Goal: Task Accomplishment & Management: Manage account settings

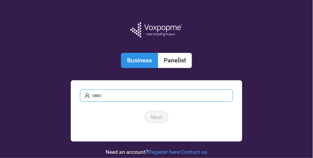
click at [120, 95] on input "text" at bounding box center [160, 96] width 137 height 8
type input "**********"
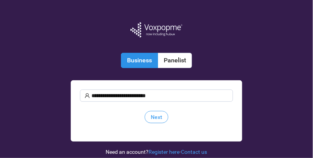
click at [159, 115] on span "Next" at bounding box center [156, 117] width 11 height 8
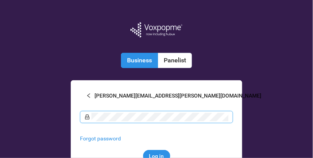
scroll to position [46, 0]
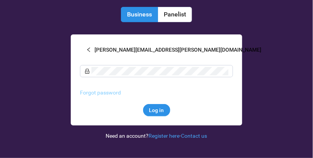
click at [105, 92] on link "Forgot password" at bounding box center [100, 93] width 41 height 6
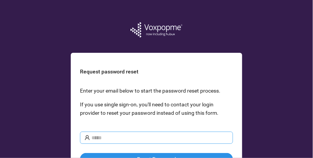
click at [113, 136] on input "text" at bounding box center [160, 138] width 137 height 8
type input "**********"
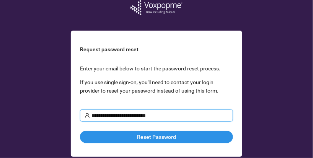
scroll to position [54, 0]
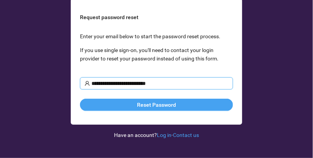
click at [152, 103] on span "Reset Password" at bounding box center [156, 105] width 39 height 8
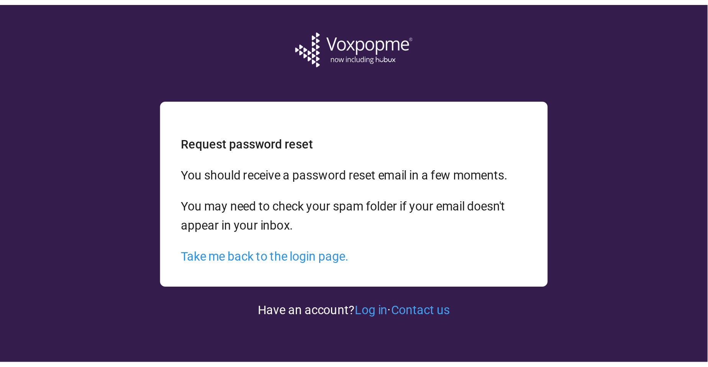
scroll to position [0, 0]
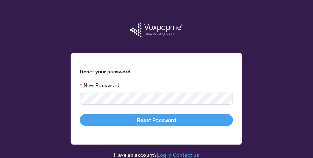
click at [91, 117] on button "Reset Password" at bounding box center [156, 120] width 153 height 12
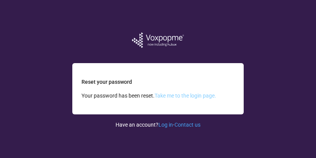
click at [175, 95] on link "Take me to the login page." at bounding box center [186, 96] width 62 height 6
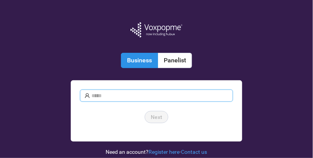
type input "**********"
click at [157, 115] on span "Next" at bounding box center [156, 117] width 11 height 8
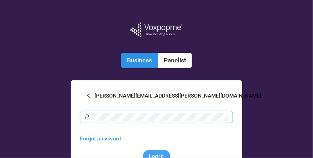
click at [152, 154] on span "Log in" at bounding box center [156, 156] width 15 height 8
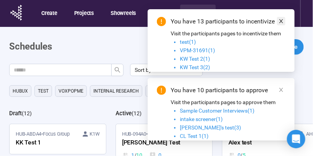
click at [282, 21] on icon "close" at bounding box center [281, 20] width 5 height 5
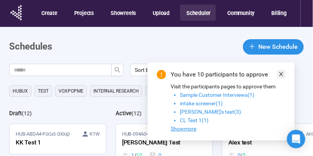
click at [280, 72] on icon "close" at bounding box center [281, 73] width 5 height 5
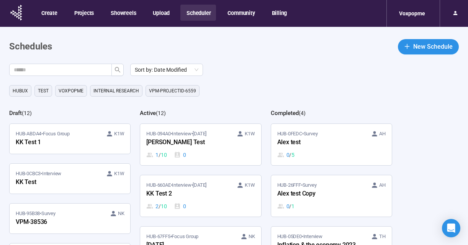
click at [253, 65] on div "Sort by: Date Modified" at bounding box center [238, 70] width 459 height 12
click at [206, 134] on time "Sep 21" at bounding box center [200, 134] width 14 height 6
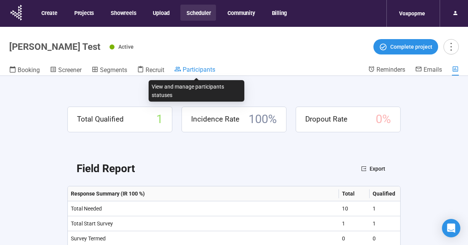
click at [190, 70] on span "Participants" at bounding box center [199, 69] width 33 height 7
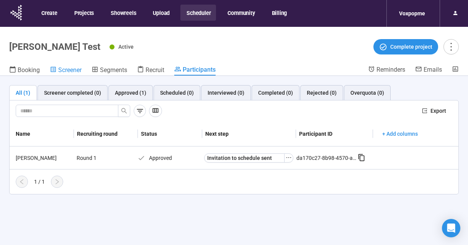
click at [58, 70] on span "Screener" at bounding box center [69, 69] width 23 height 7
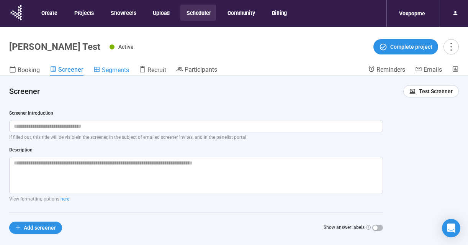
click at [119, 69] on span "Segments" at bounding box center [115, 69] width 27 height 7
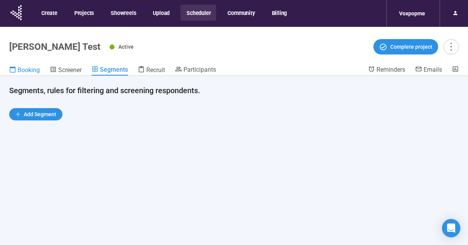
click at [31, 73] on span "Booking" at bounding box center [29, 69] width 22 height 7
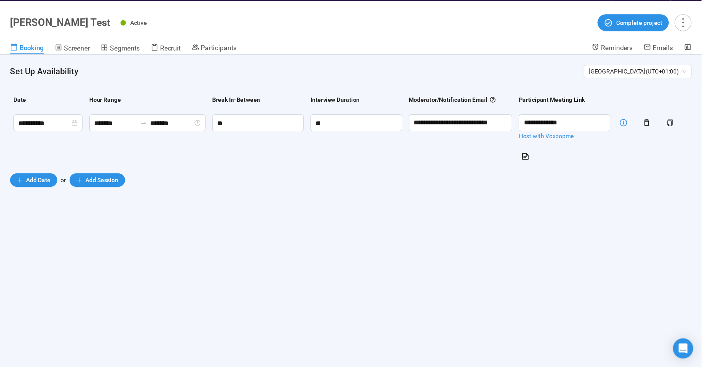
scroll to position [26, 0]
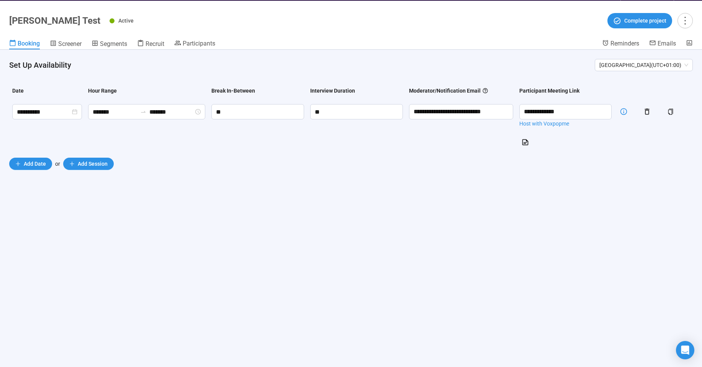
click at [316, 90] on div "Moderator/Notification Email" at bounding box center [449, 91] width 80 height 8
click at [316, 110] on input "**********" at bounding box center [461, 111] width 104 height 15
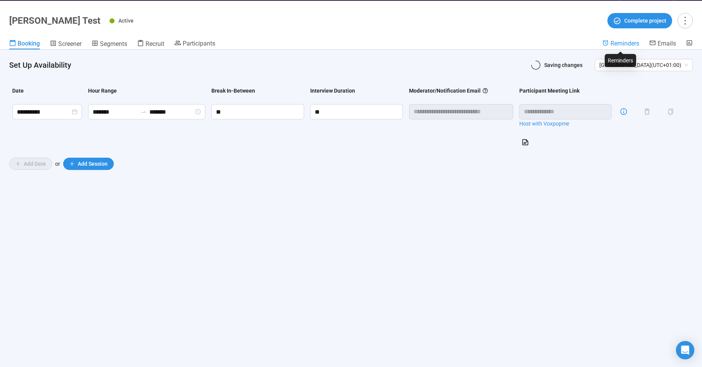
click at [316, 47] on span "Reminders" at bounding box center [625, 43] width 29 height 7
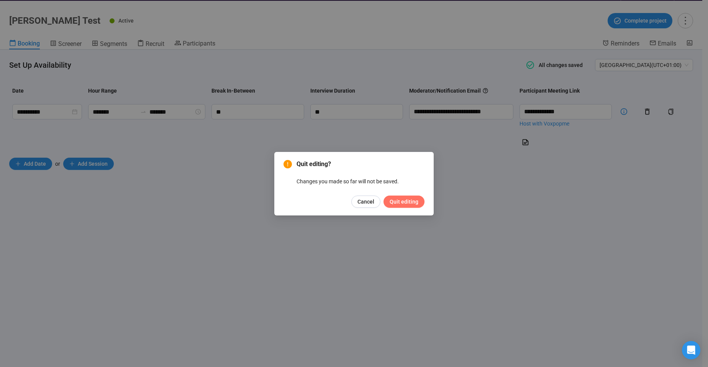
click at [316, 158] on button "Quit editing" at bounding box center [403, 202] width 41 height 12
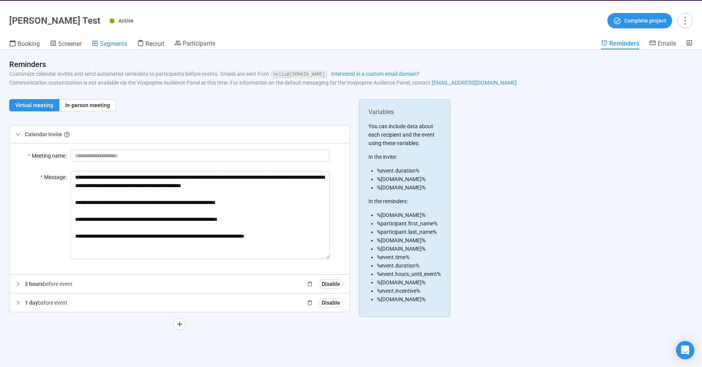
click at [100, 43] on div "Segments" at bounding box center [110, 44] width 36 height 8
click at [28, 41] on span "Booking" at bounding box center [29, 43] width 22 height 7
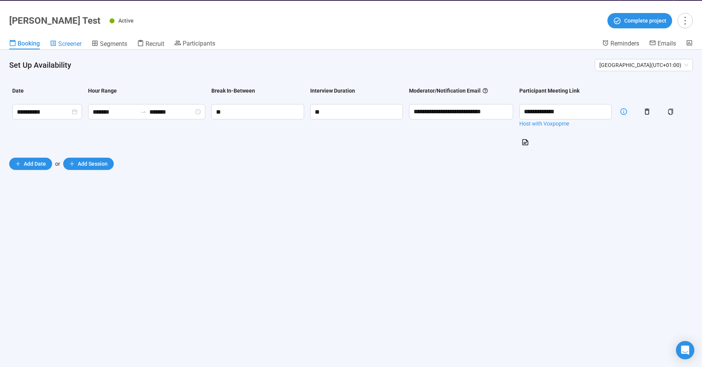
click at [75, 42] on span "Screener" at bounding box center [69, 43] width 23 height 7
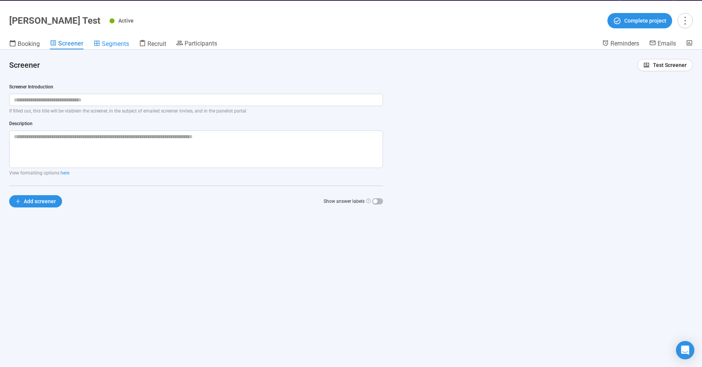
click at [109, 42] on span "Segments" at bounding box center [115, 43] width 27 height 7
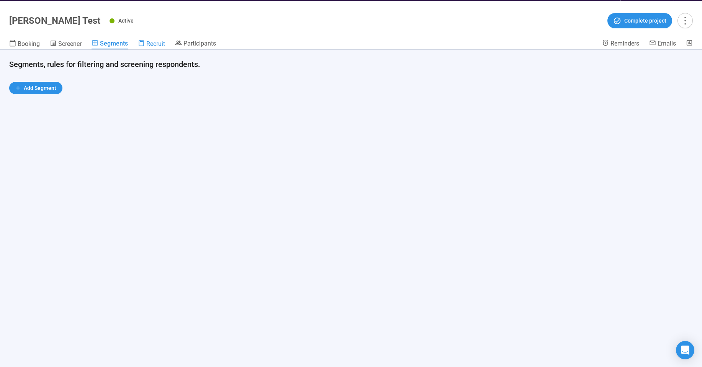
click at [156, 43] on span "Recruit" at bounding box center [155, 43] width 19 height 7
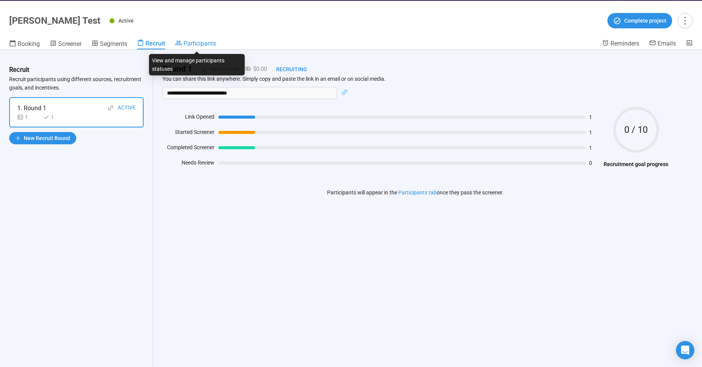
click at [192, 41] on span "Participants" at bounding box center [200, 43] width 33 height 7
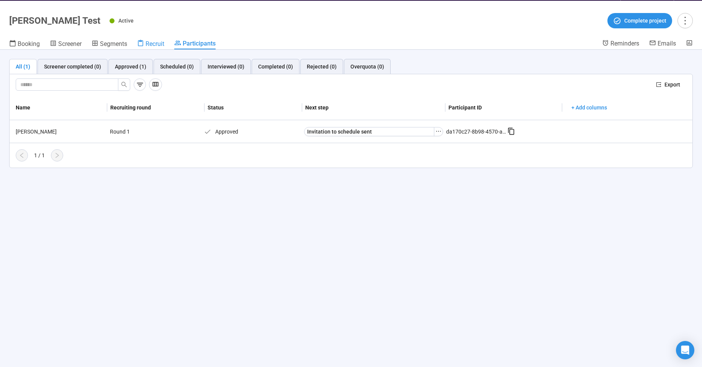
click at [156, 44] on span "Recruit" at bounding box center [155, 43] width 19 height 7
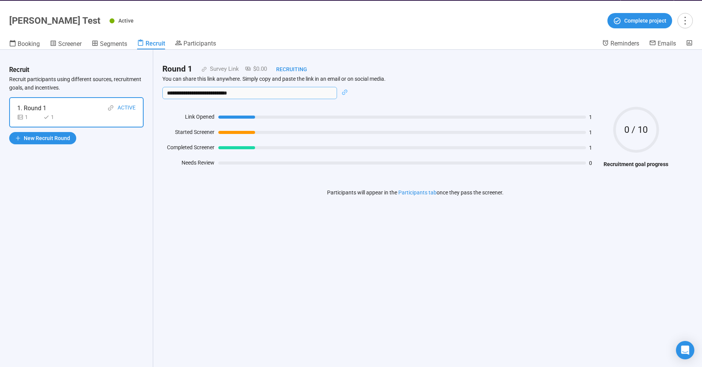
click at [225, 88] on input "**********" at bounding box center [249, 93] width 175 height 12
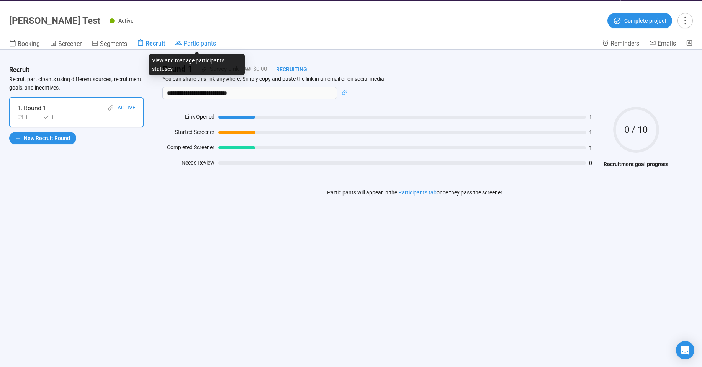
click at [198, 43] on span "Participants" at bounding box center [200, 43] width 33 height 7
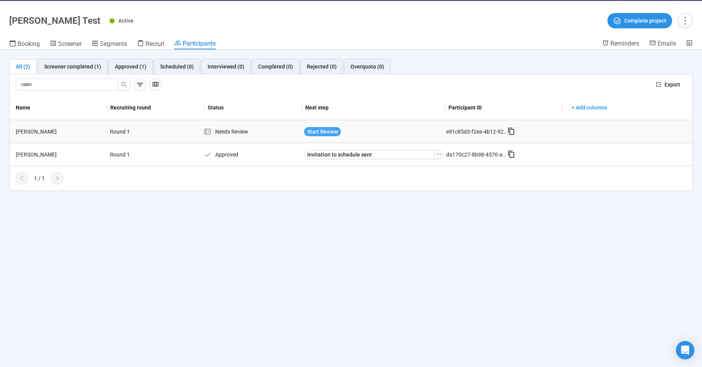
click at [316, 131] on span "Start Review" at bounding box center [322, 132] width 31 height 8
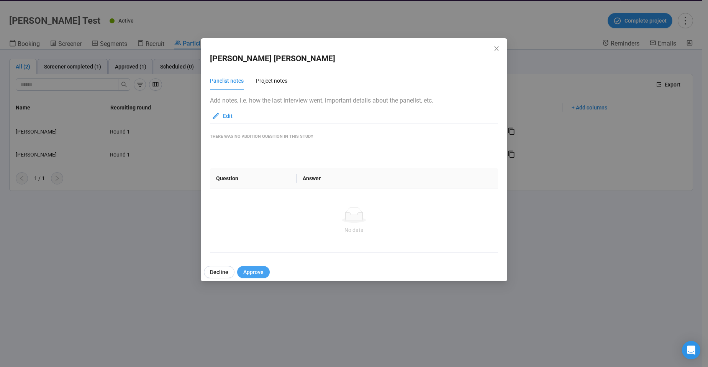
click at [251, 158] on span "Approve" at bounding box center [253, 272] width 20 height 8
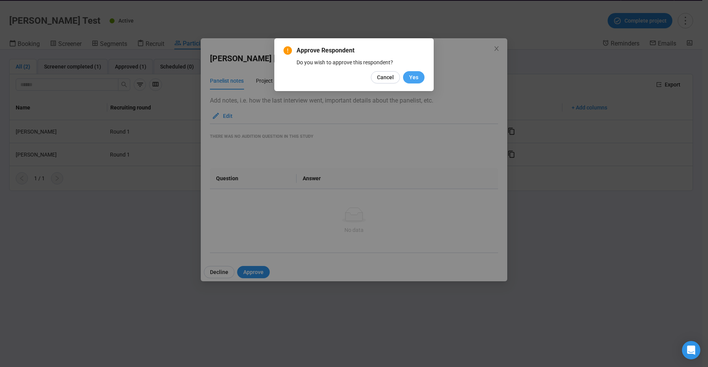
click at [316, 78] on span "Yes" at bounding box center [413, 77] width 9 height 8
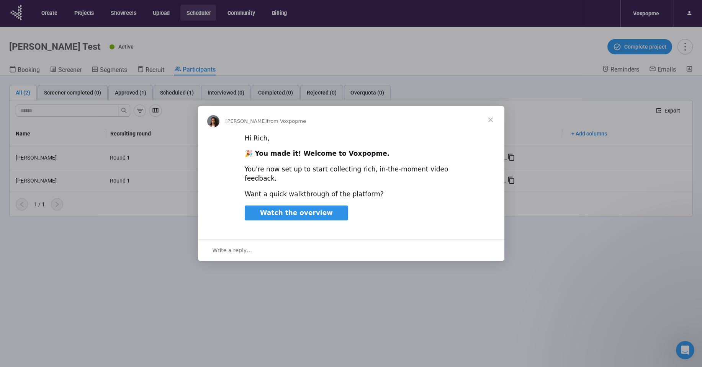
click at [487, 121] on span "Close" at bounding box center [491, 120] width 28 height 28
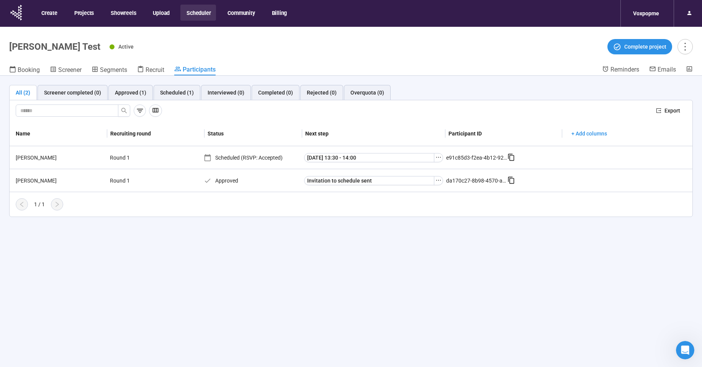
click at [211, 256] on div "All (2) Screener completed (0) Approved (1) Scheduled (1) Interviewed (0) Compl…" at bounding box center [351, 235] width 702 height 318
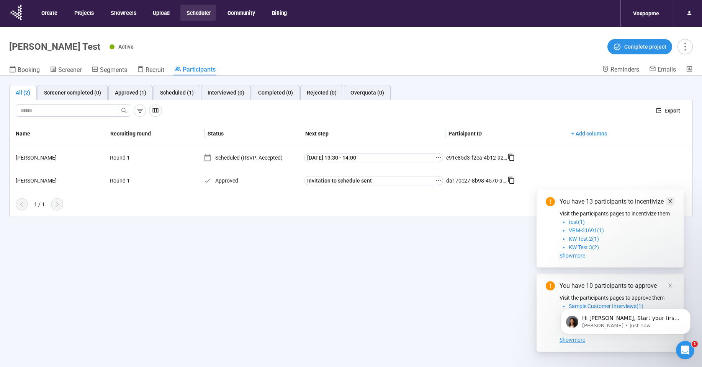
click at [668, 199] on icon "close" at bounding box center [670, 201] width 5 height 5
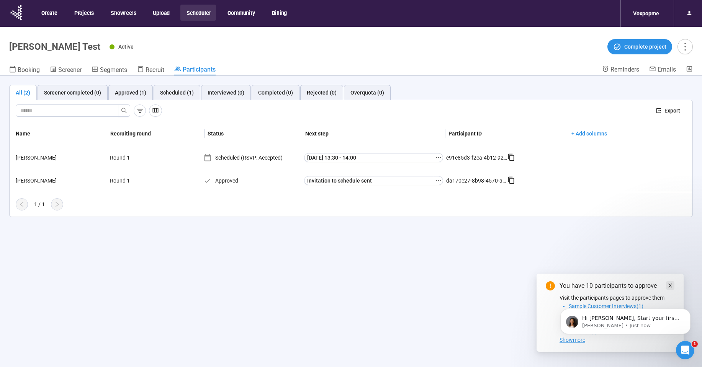
click at [670, 284] on icon "close" at bounding box center [670, 285] width 5 height 5
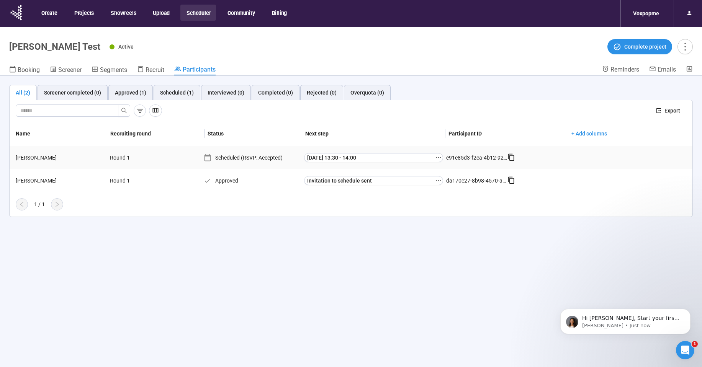
click at [224, 156] on div "Scheduled (RSVP: Accepted)" at bounding box center [252, 158] width 97 height 8
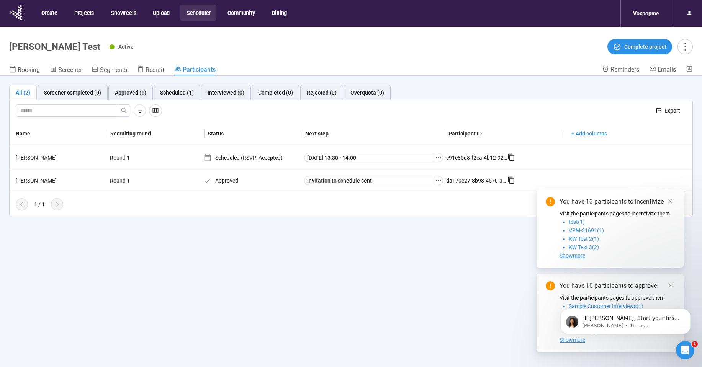
click at [262, 277] on div "All (2) Screener completed (0) Approved (1) Scheduled (1) Interviewed (0) Compl…" at bounding box center [351, 235] width 702 height 318
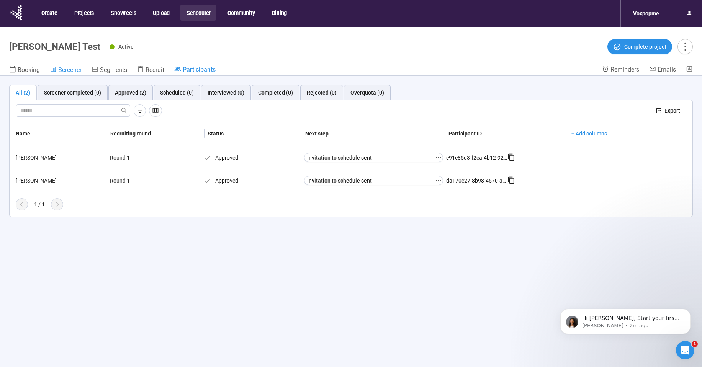
click at [78, 66] on link "Screener" at bounding box center [66, 71] width 32 height 10
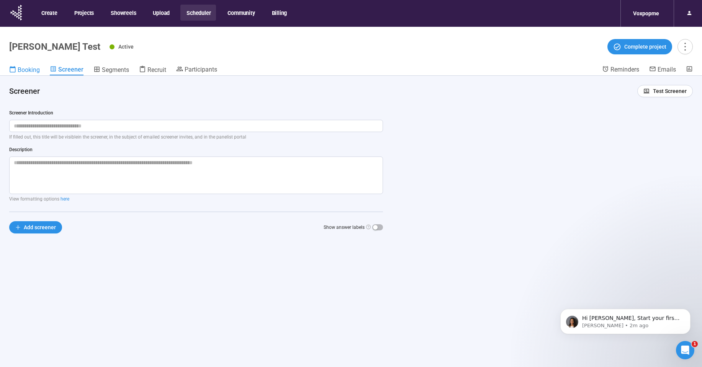
click at [25, 69] on span "Booking" at bounding box center [29, 69] width 22 height 7
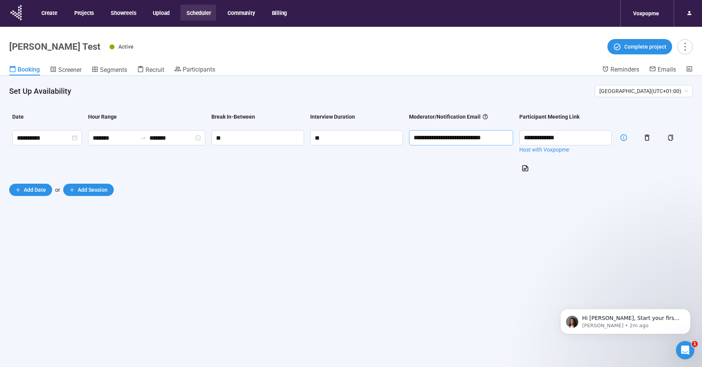
click at [474, 141] on input "**********" at bounding box center [461, 137] width 104 height 15
type input "**********"
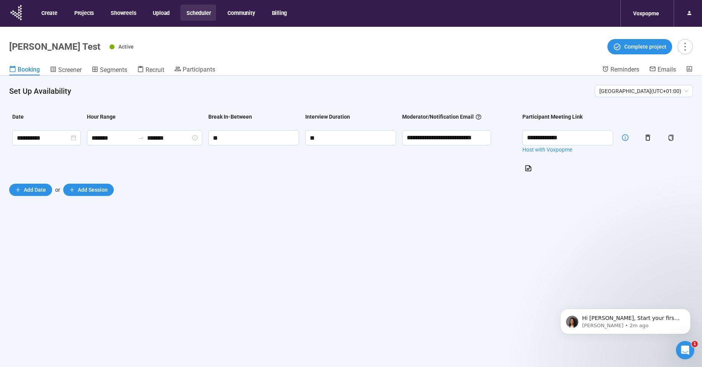
click at [494, 187] on div "Add Date or Add Session" at bounding box center [351, 190] width 684 height 12
